Goal: Task Accomplishment & Management: Use online tool/utility

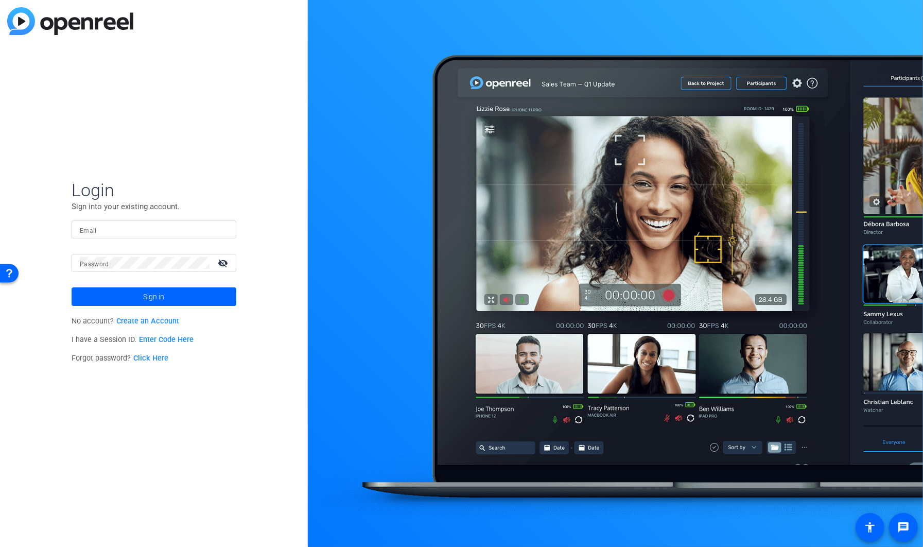
click at [228, 230] on div at bounding box center [228, 230] width 0 height 0
type input "[PERSON_NAME][EMAIL_ADDRESS][PERSON_NAME][PERSON_NAME][DOMAIN_NAME]"
click at [179, 296] on span at bounding box center [154, 296] width 165 height 25
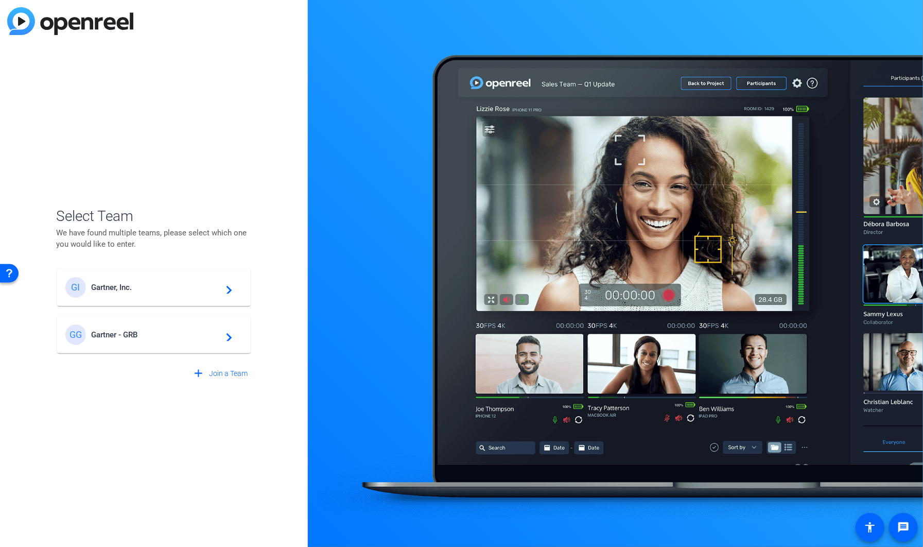
click at [165, 341] on div "GG Gartner - GRB navigate_next" at bounding box center [153, 334] width 177 height 21
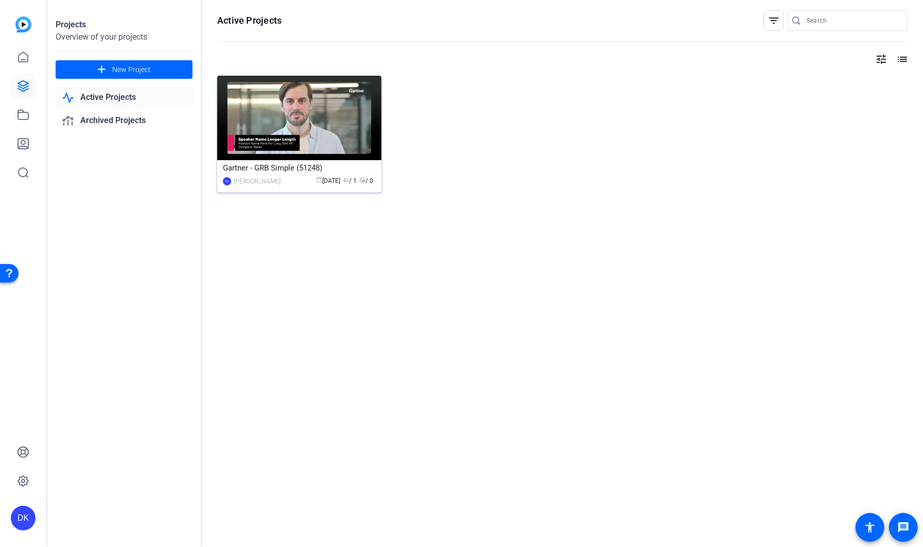
click at [352, 144] on img at bounding box center [299, 118] width 164 height 84
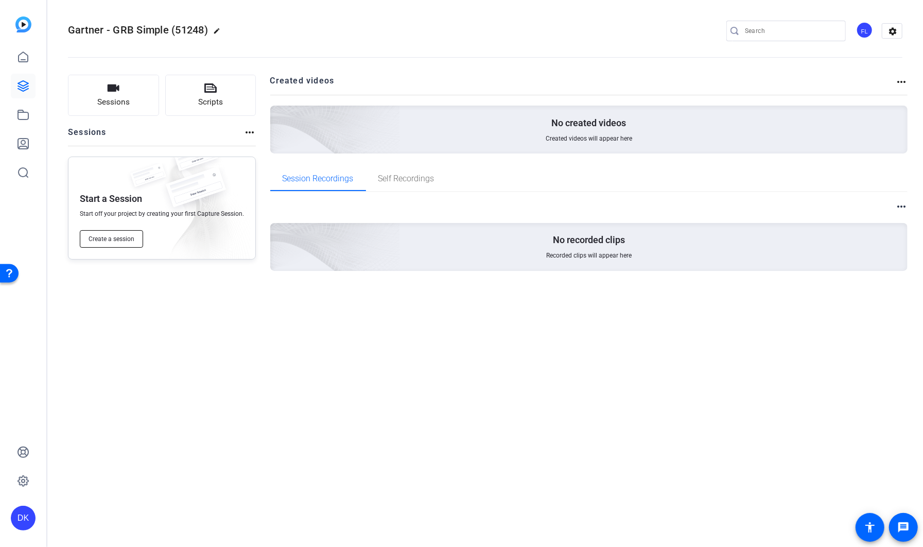
click at [125, 242] on span "Create a session" at bounding box center [112, 239] width 46 height 8
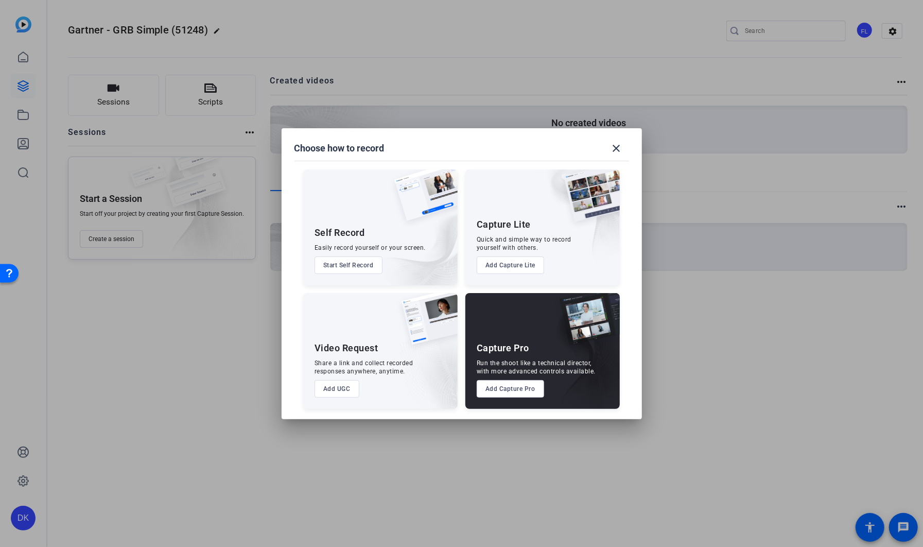
click at [170, 333] on div at bounding box center [461, 273] width 923 height 547
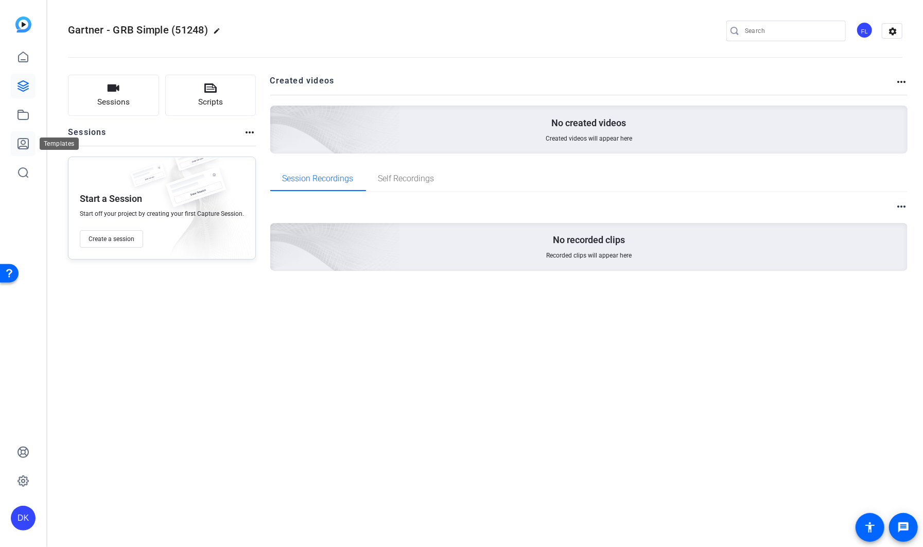
click at [25, 141] on icon at bounding box center [23, 144] width 10 height 10
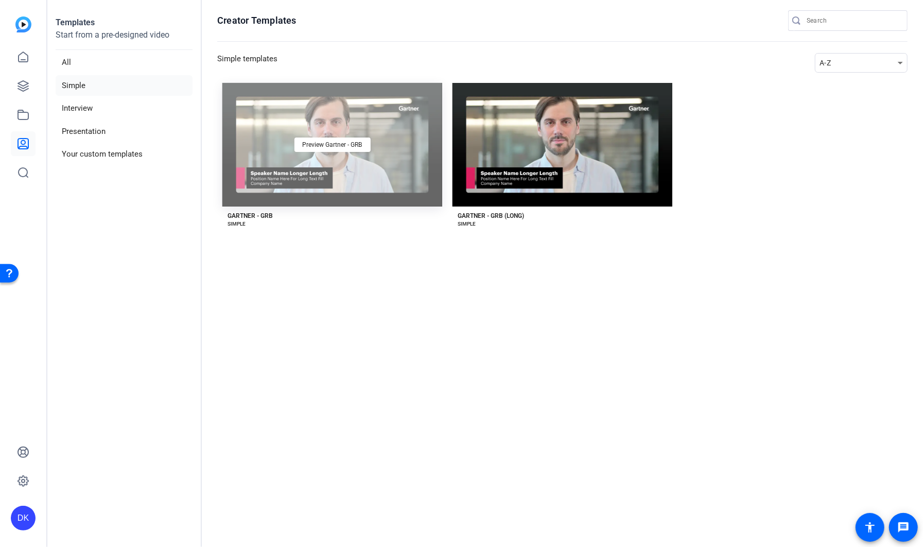
click at [371, 158] on div "Preview Gartner - GRB" at bounding box center [332, 145] width 220 height 124
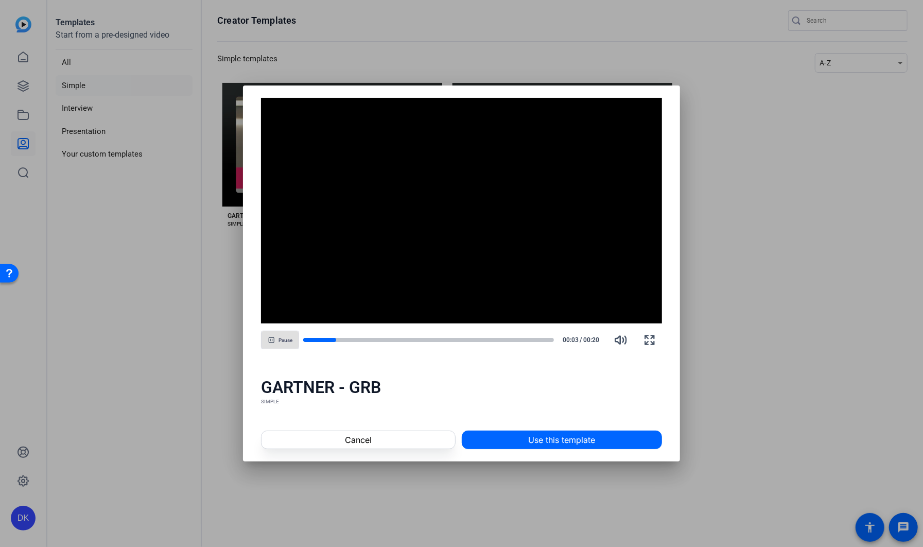
click at [286, 338] on span "Pause" at bounding box center [286, 340] width 14 height 6
drag, startPoint x: 368, startPoint y: 339, endPoint x: 380, endPoint y: 338, distance: 11.9
click at [368, 339] on div at bounding box center [428, 339] width 251 height 5
drag, startPoint x: 399, startPoint y: 339, endPoint x: 410, endPoint y: 338, distance: 11.9
click at [400, 339] on div at bounding box center [428, 339] width 251 height 5
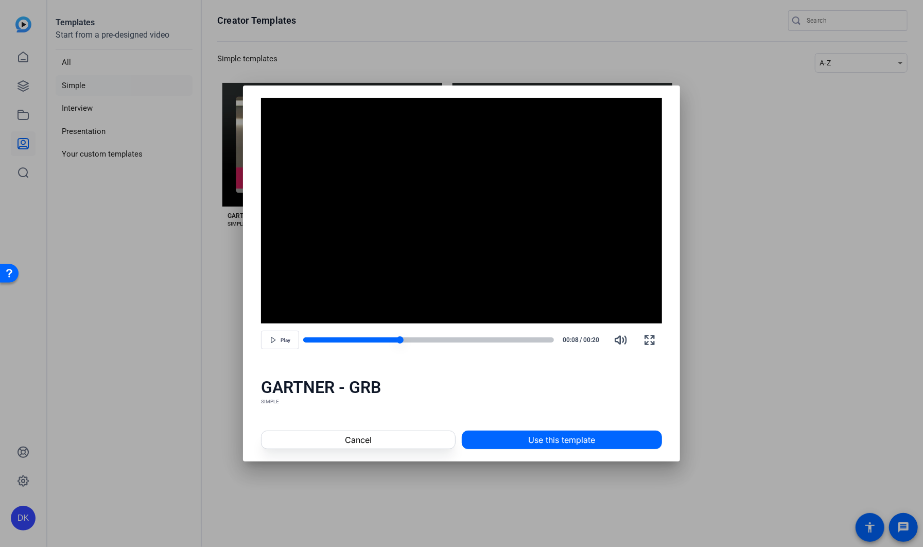
click at [426, 337] on div at bounding box center [428, 339] width 251 height 5
drag, startPoint x: 447, startPoint y: 339, endPoint x: 464, endPoint y: 339, distance: 17.0
click at [464, 339] on div at bounding box center [428, 339] width 251 height 5
click at [471, 338] on div at bounding box center [428, 339] width 251 height 5
click at [394, 339] on div at bounding box center [387, 339] width 168 height 5
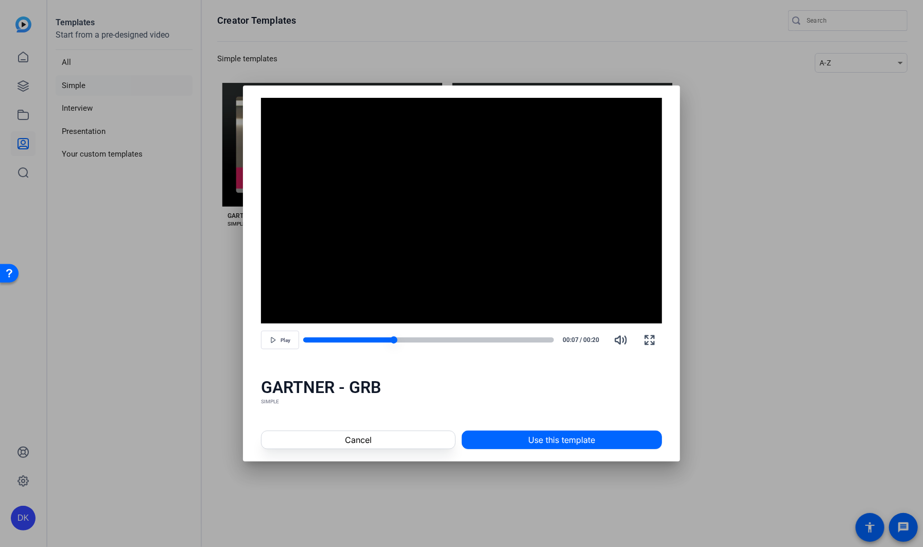
drag, startPoint x: 348, startPoint y: 338, endPoint x: 331, endPoint y: 339, distance: 16.5
click at [331, 339] on div at bounding box center [348, 339] width 91 height 5
click at [566, 440] on span "Use this template" at bounding box center [561, 440] width 67 height 12
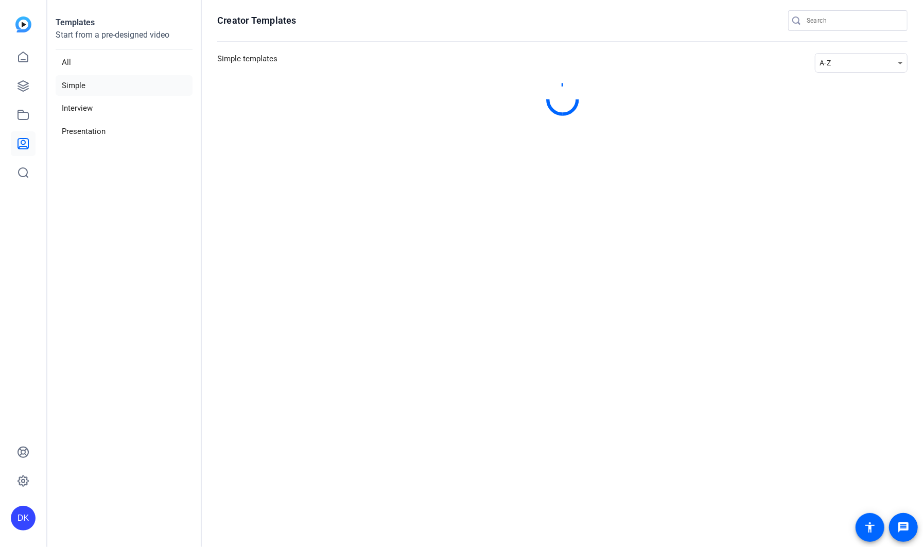
type input "[PERSON_NAME][EMAIL_ADDRESS][PERSON_NAME][PERSON_NAME][DOMAIN_NAME]"
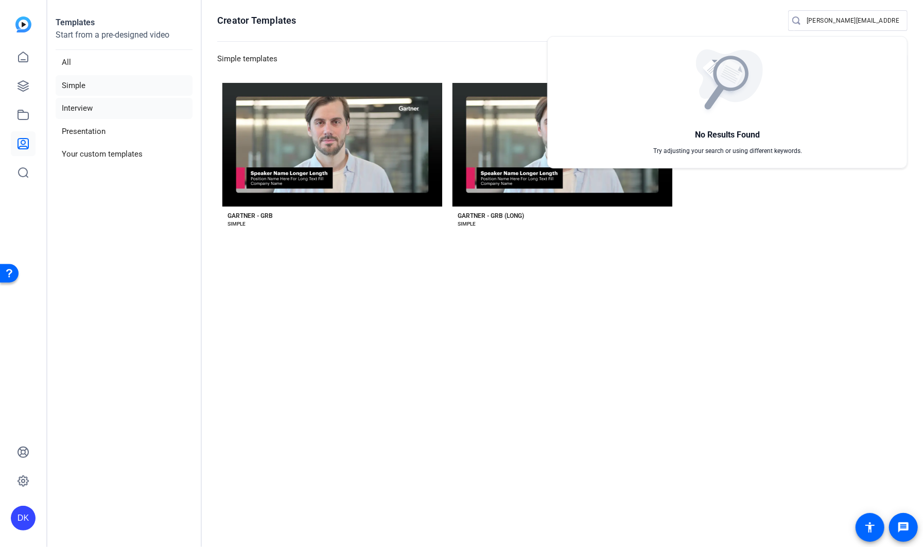
click at [90, 108] on div at bounding box center [461, 273] width 923 height 547
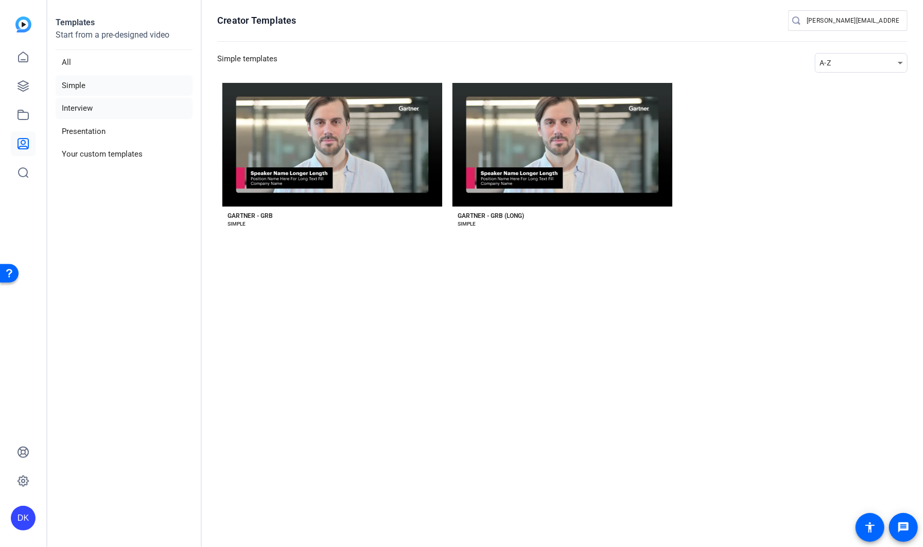
click at [89, 108] on li "Interview" at bounding box center [124, 108] width 137 height 21
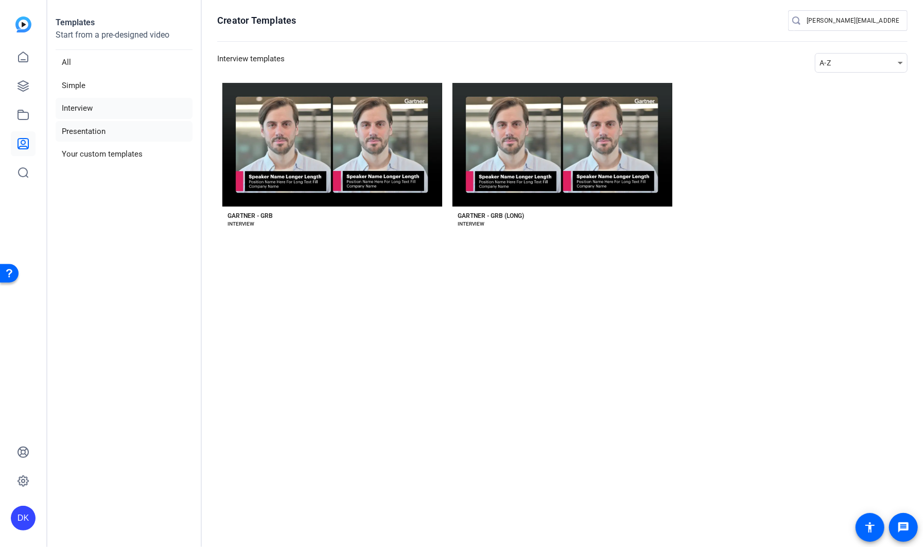
click at [93, 132] on li "Presentation" at bounding box center [124, 131] width 137 height 21
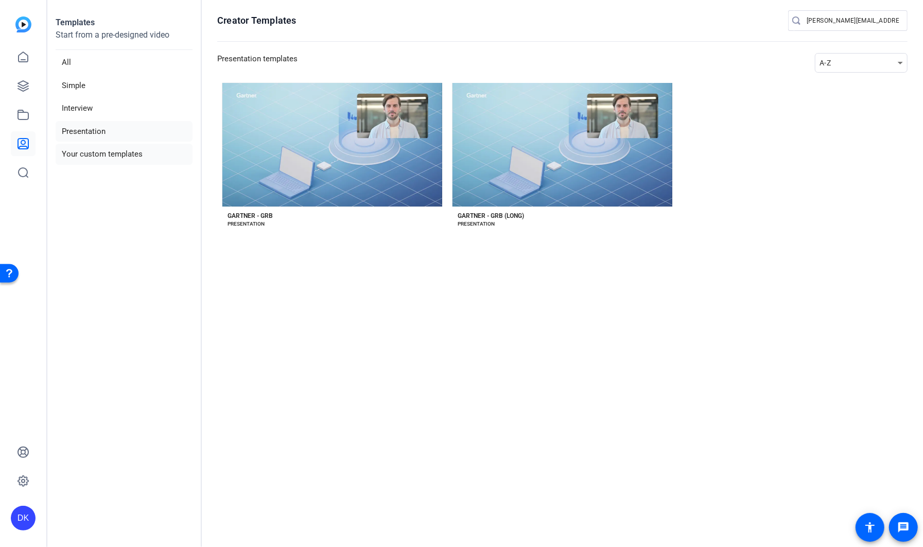
click at [105, 154] on li "Your custom templates" at bounding box center [124, 154] width 137 height 21
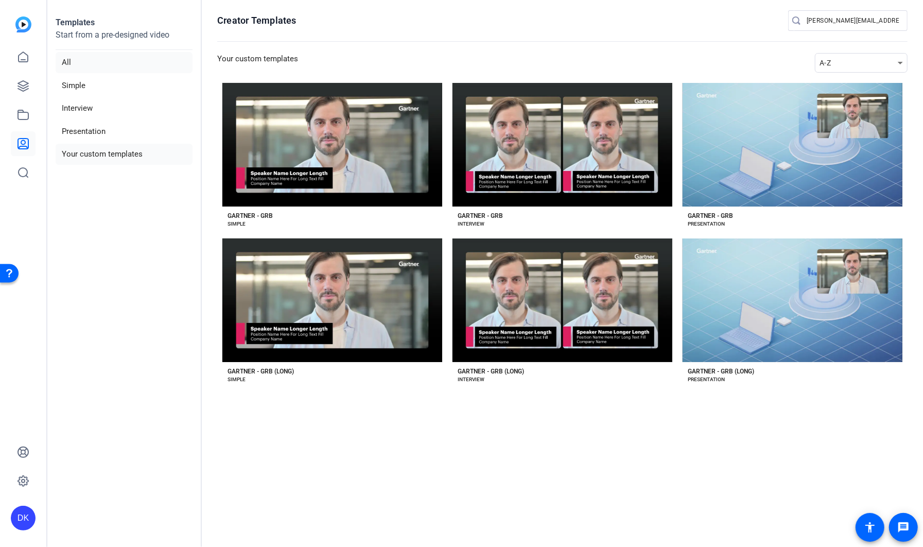
click at [72, 63] on li "All" at bounding box center [124, 62] width 137 height 21
